Goal: Information Seeking & Learning: Understand process/instructions

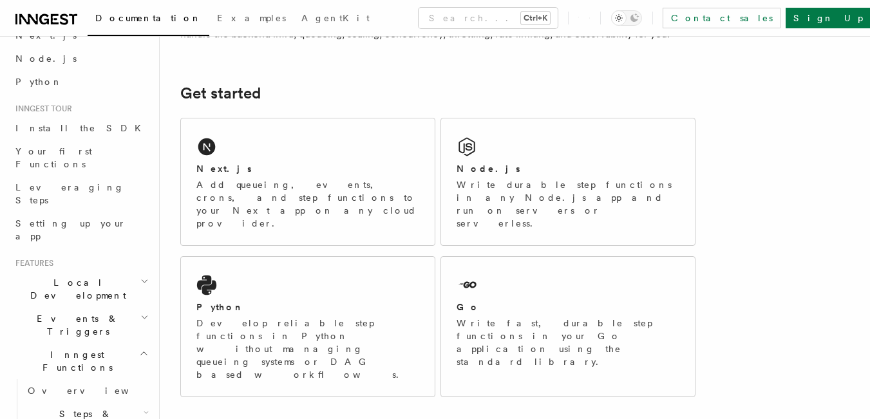
scroll to position [155, 0]
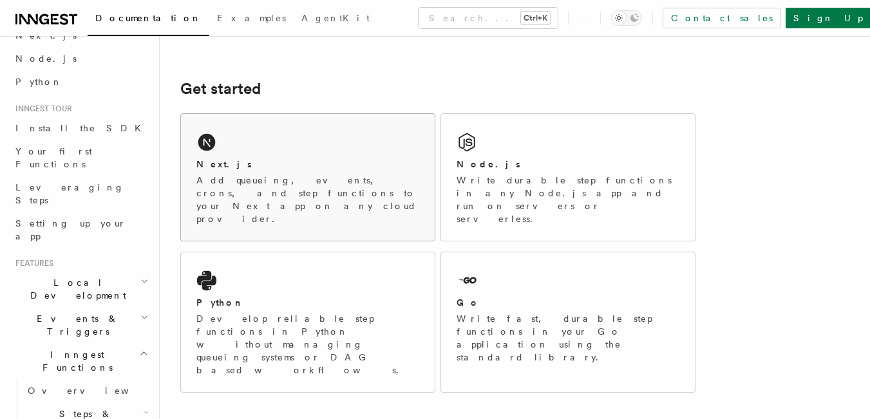
click at [331, 151] on div "Next.js Add queueing, events, crons, and step functions to your Next app on any…" at bounding box center [308, 177] width 254 height 127
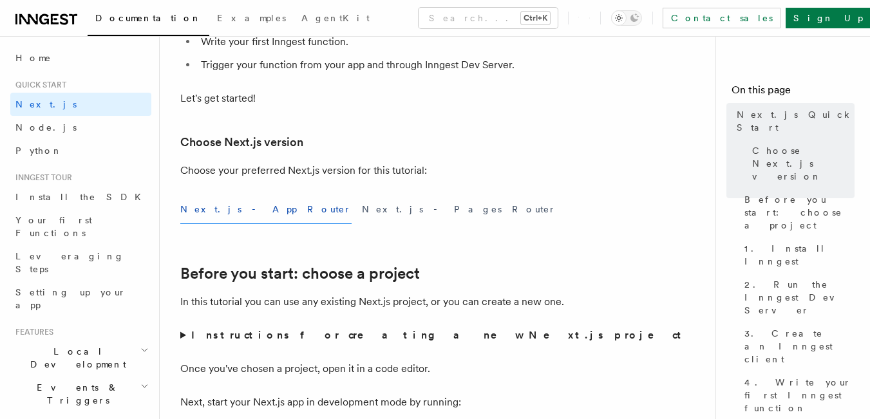
scroll to position [232, 0]
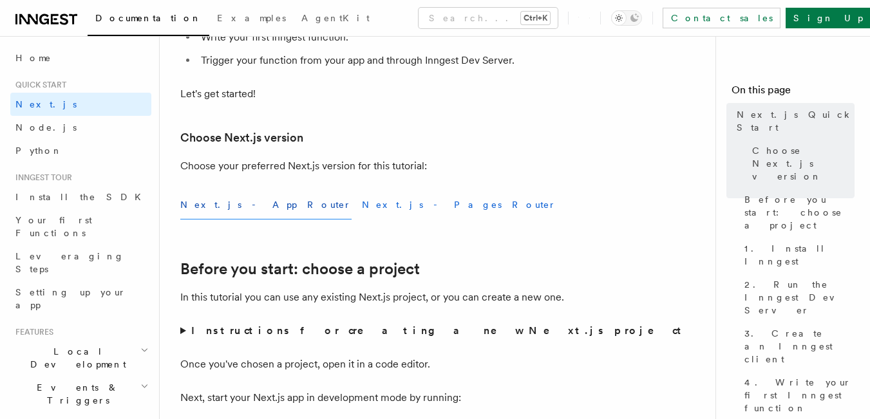
click at [362, 192] on button "Next.js - Pages Router" at bounding box center [459, 205] width 194 height 29
click at [247, 201] on button "Next.js - App Router" at bounding box center [265, 205] width 171 height 29
click at [362, 206] on button "Next.js - Pages Router" at bounding box center [459, 205] width 194 height 29
click at [217, 200] on button "Next.js - App Router" at bounding box center [265, 205] width 171 height 29
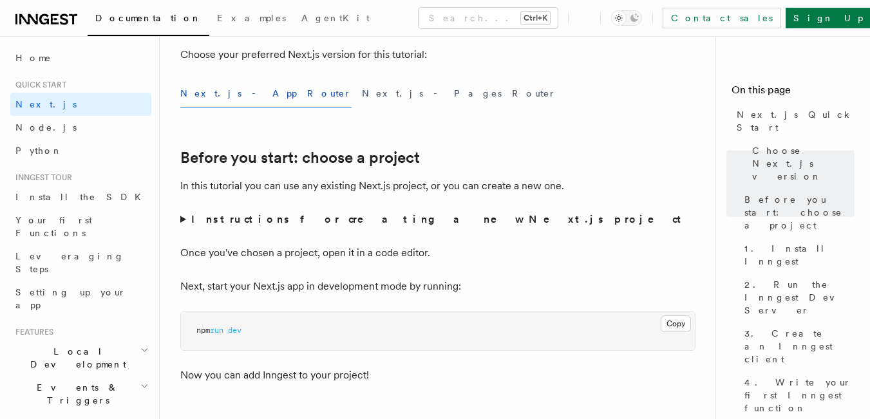
scroll to position [330, 0]
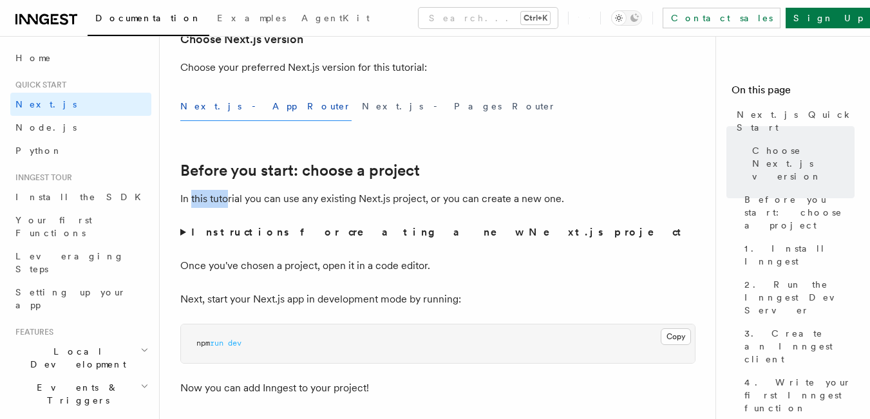
drag, startPoint x: 192, startPoint y: 196, endPoint x: 229, endPoint y: 197, distance: 36.7
click at [229, 197] on p "In this tutorial you can use any existing Next.js project, or you can create a …" at bounding box center [437, 199] width 515 height 18
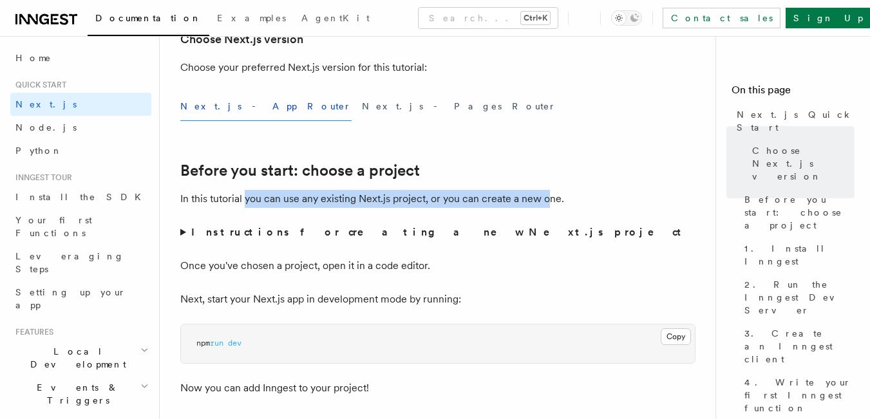
drag, startPoint x: 244, startPoint y: 197, endPoint x: 554, endPoint y: 200, distance: 309.7
click at [554, 200] on p "In this tutorial you can use any existing Next.js project, or you can create a …" at bounding box center [437, 199] width 515 height 18
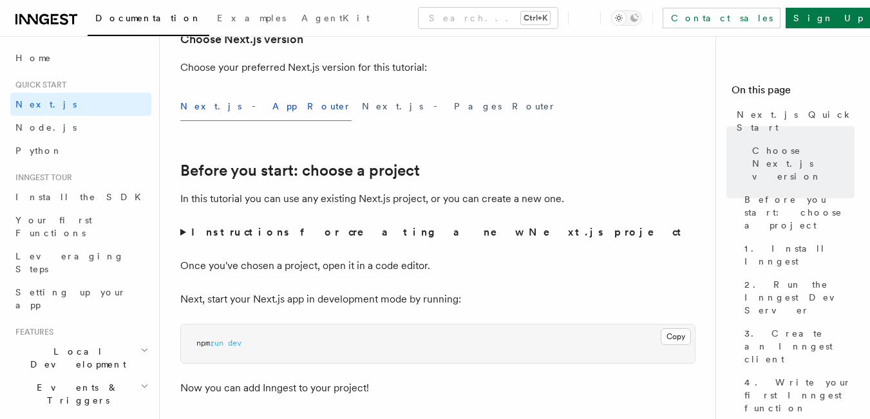
drag, startPoint x: 199, startPoint y: 274, endPoint x: 206, endPoint y: 271, distance: 7.8
click at [200, 274] on p "Once you've chosen a project, open it in a code editor." at bounding box center [437, 266] width 515 height 18
click at [203, 271] on p "Once you've chosen a project, open it in a code editor." at bounding box center [437, 266] width 515 height 18
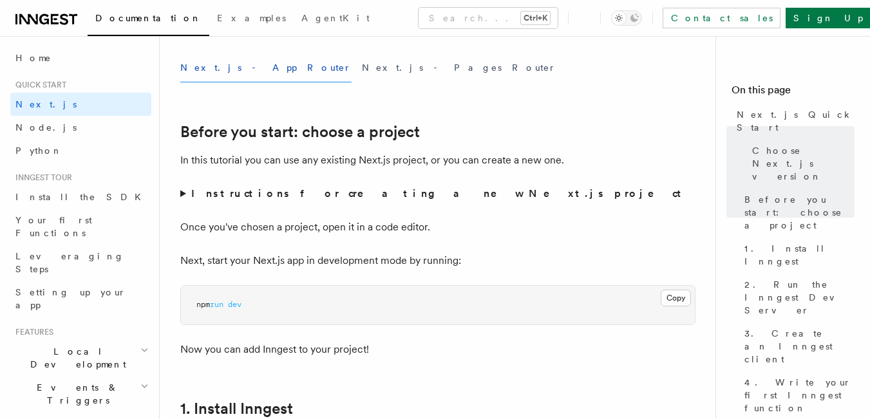
scroll to position [386, 0]
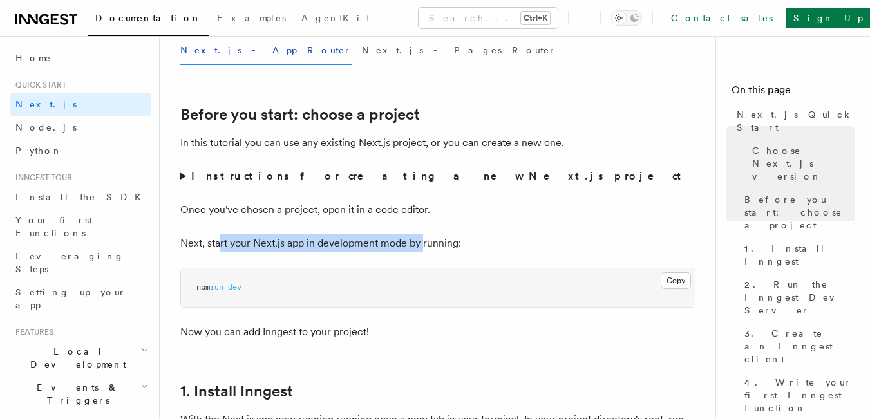
drag, startPoint x: 220, startPoint y: 249, endPoint x: 424, endPoint y: 250, distance: 204.1
click at [424, 250] on p "Next, start your Next.js app in development mode by running:" at bounding box center [437, 243] width 515 height 18
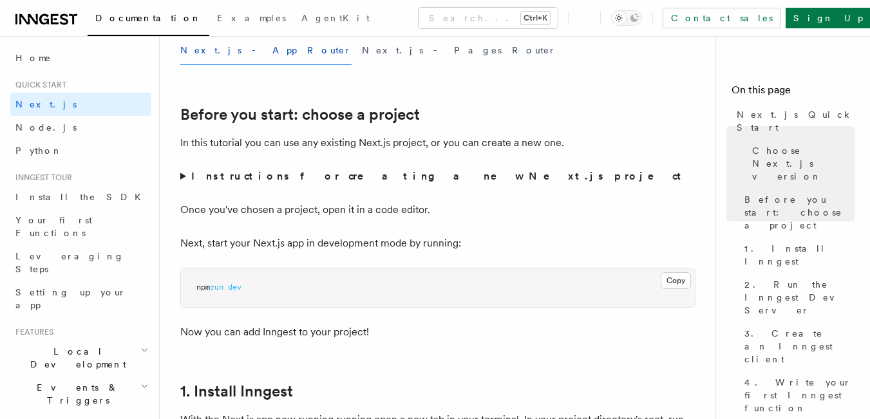
drag, startPoint x: 312, startPoint y: 242, endPoint x: 414, endPoint y: 248, distance: 102.5
click at [414, 248] on p "Next, start your Next.js app in development mode by running:" at bounding box center [437, 243] width 515 height 18
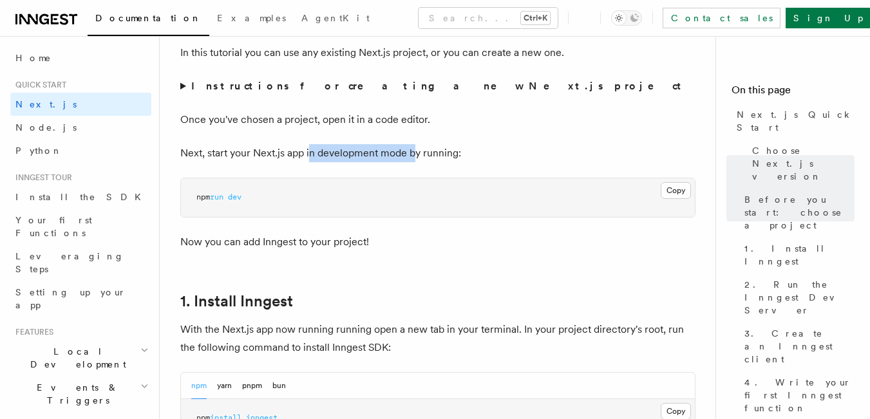
scroll to position [481, 0]
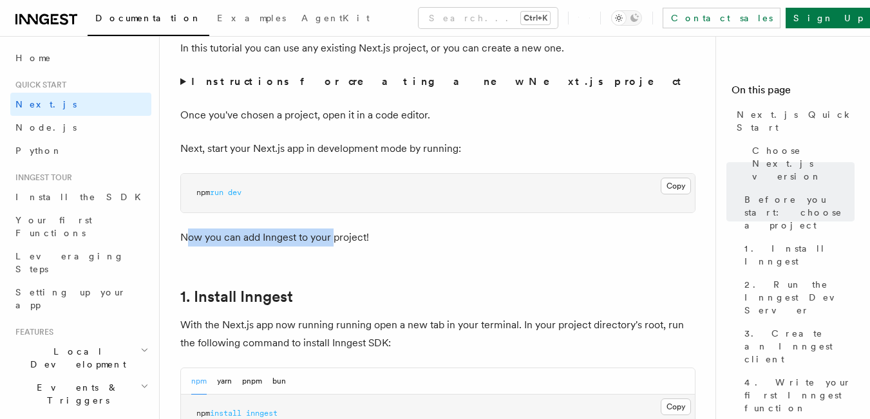
drag, startPoint x: 187, startPoint y: 240, endPoint x: 333, endPoint y: 244, distance: 146.2
click at [333, 244] on p "Now you can add Inngest to your project!" at bounding box center [437, 238] width 515 height 18
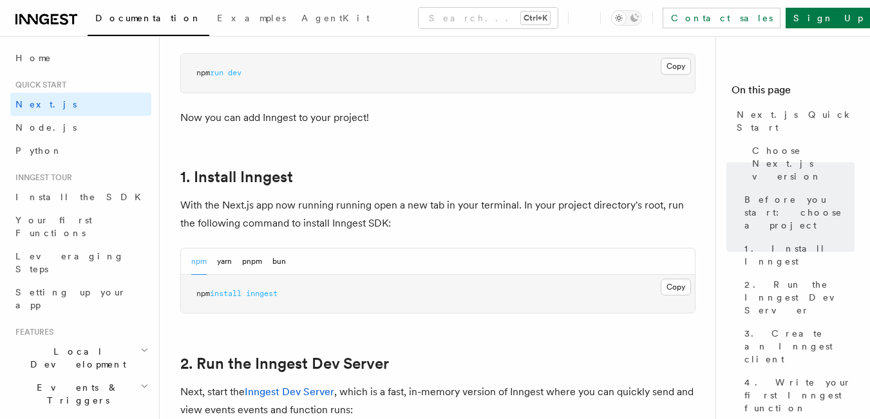
scroll to position [610, 0]
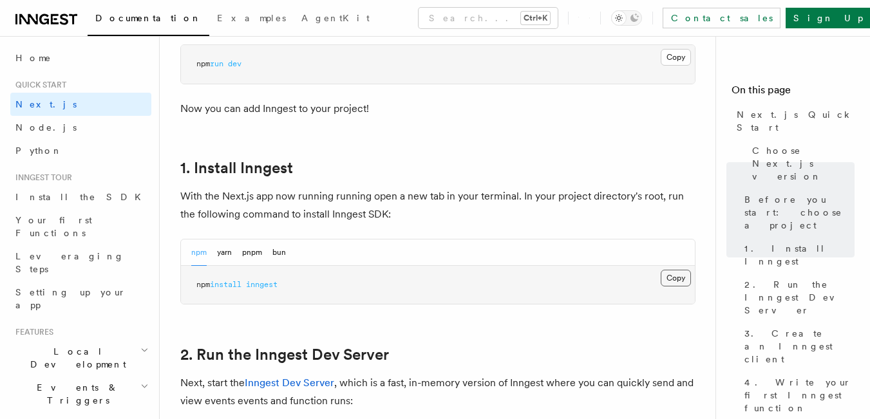
click at [683, 281] on button "Copy Copied" at bounding box center [675, 278] width 30 height 17
click at [662, 272] on button "Copy Copied" at bounding box center [675, 278] width 30 height 17
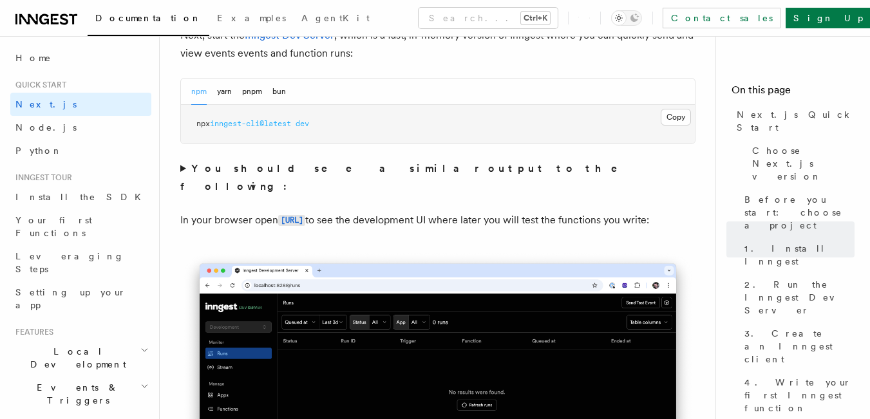
scroll to position [948, 0]
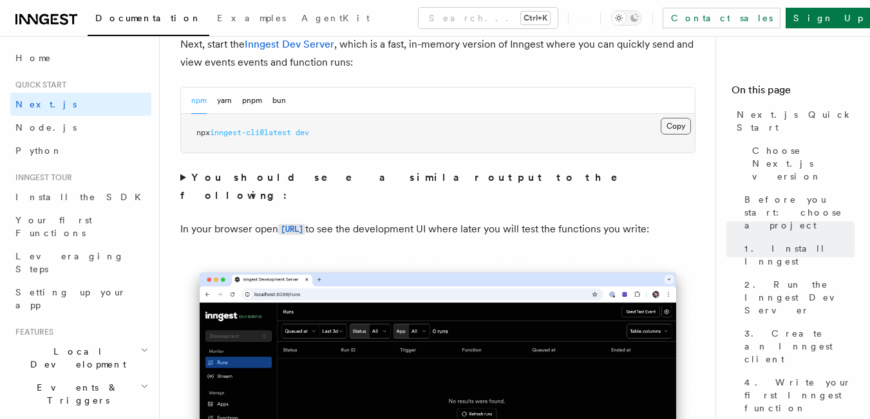
click at [668, 127] on button "Copy Copied" at bounding box center [675, 126] width 30 height 17
click at [673, 118] on button "Copy Copied" at bounding box center [675, 126] width 30 height 17
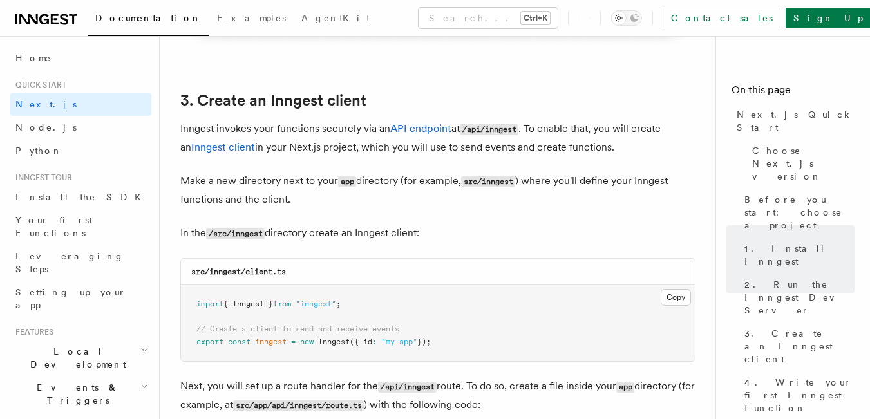
scroll to position [1476, 0]
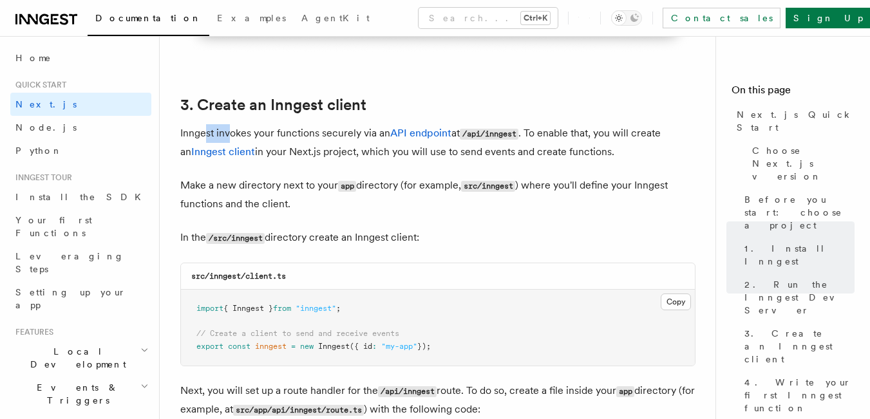
drag, startPoint x: 207, startPoint y: 131, endPoint x: 231, endPoint y: 128, distance: 24.6
click at [230, 129] on p "Inngest invokes your functions securely via an API endpoint at /api/inngest . T…" at bounding box center [437, 142] width 515 height 37
drag, startPoint x: 264, startPoint y: 97, endPoint x: 348, endPoint y: 102, distance: 83.8
drag, startPoint x: 196, startPoint y: 126, endPoint x: 384, endPoint y: 126, distance: 188.0
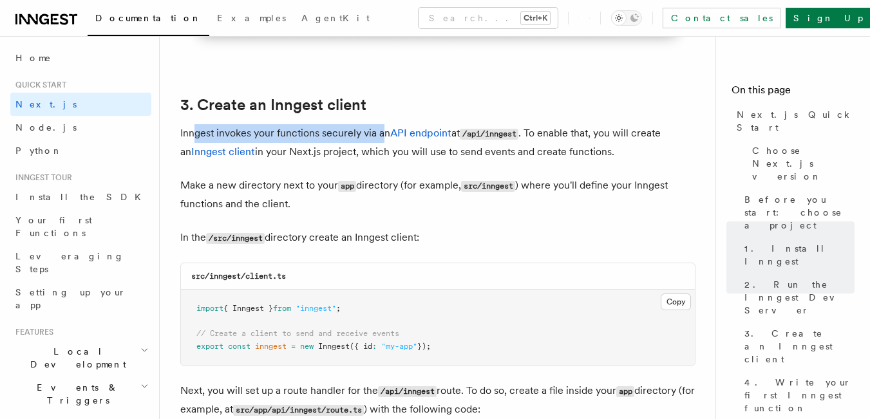
click at [384, 126] on p "Inngest invokes your functions securely via an API endpoint at /api/inngest . T…" at bounding box center [437, 142] width 515 height 37
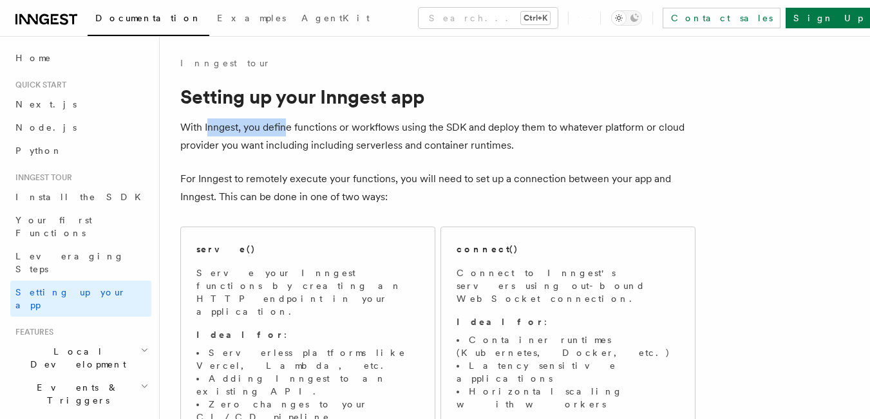
drag, startPoint x: 209, startPoint y: 126, endPoint x: 287, endPoint y: 120, distance: 78.8
click at [287, 120] on p "With Inngest, you define functions or workflows using the SDK and deploy them t…" at bounding box center [437, 136] width 515 height 36
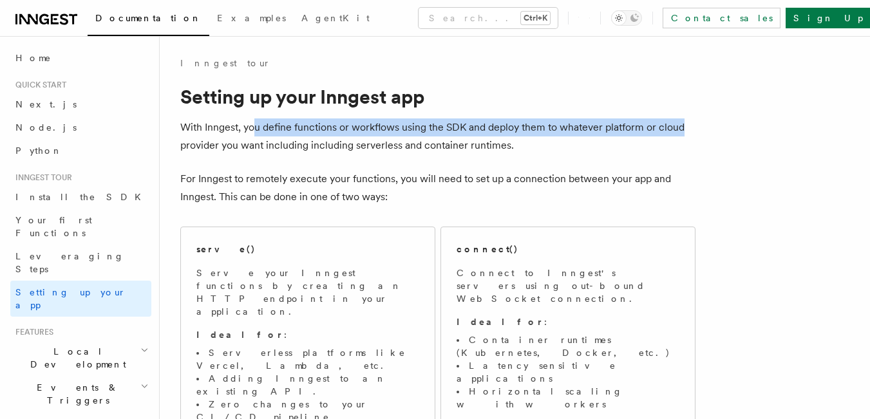
drag, startPoint x: 257, startPoint y: 129, endPoint x: 687, endPoint y: 130, distance: 430.0
click at [687, 130] on p "With Inngest, you define functions or workflows using the SDK and deploy them t…" at bounding box center [437, 136] width 515 height 36
